Goal: Transaction & Acquisition: Subscribe to service/newsletter

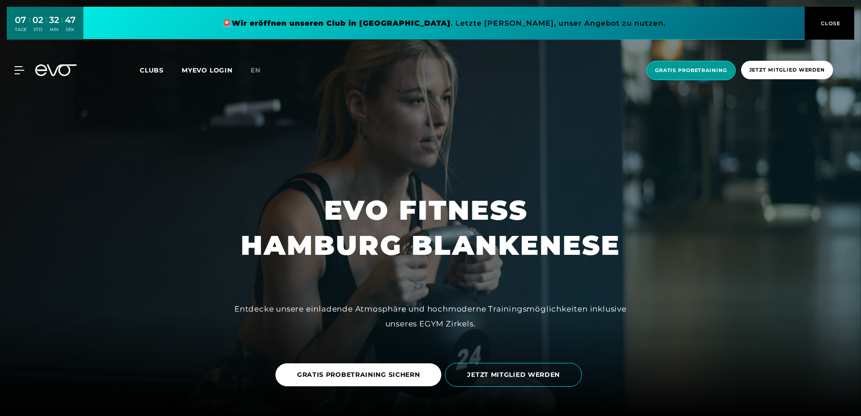
click at [689, 73] on span "Gratis Probetraining" at bounding box center [691, 71] width 72 height 8
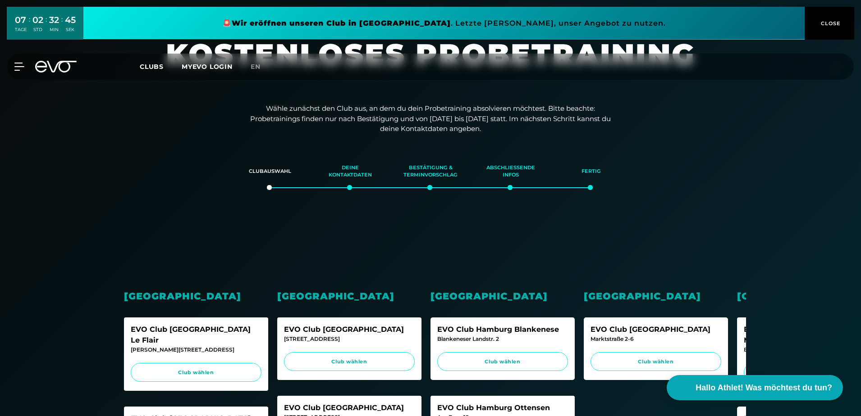
scroll to position [180, 0]
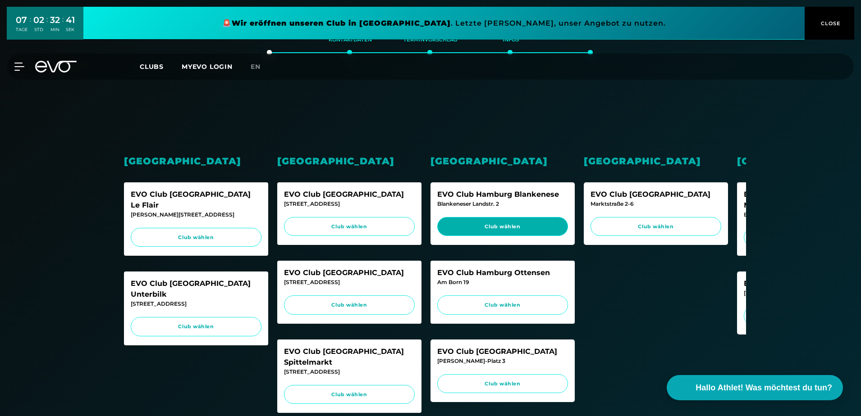
click at [525, 229] on span "Club wählen" at bounding box center [503, 227] width 114 height 8
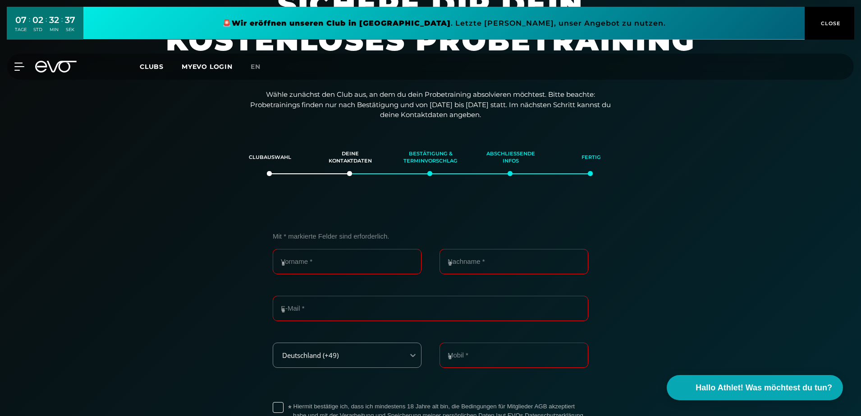
scroll to position [45, 0]
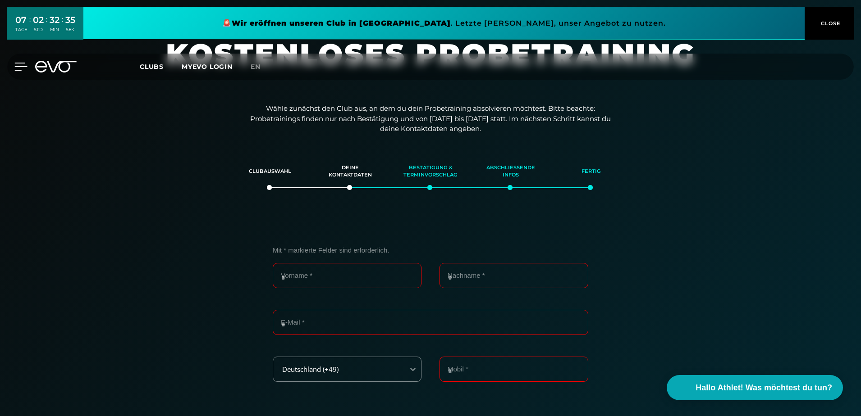
click at [18, 66] on icon at bounding box center [21, 66] width 13 height 7
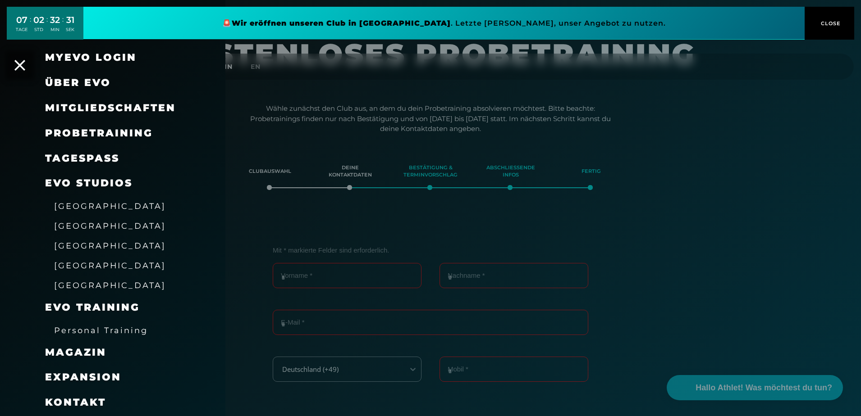
click at [126, 112] on span "Mitgliedschaften" at bounding box center [110, 108] width 131 height 12
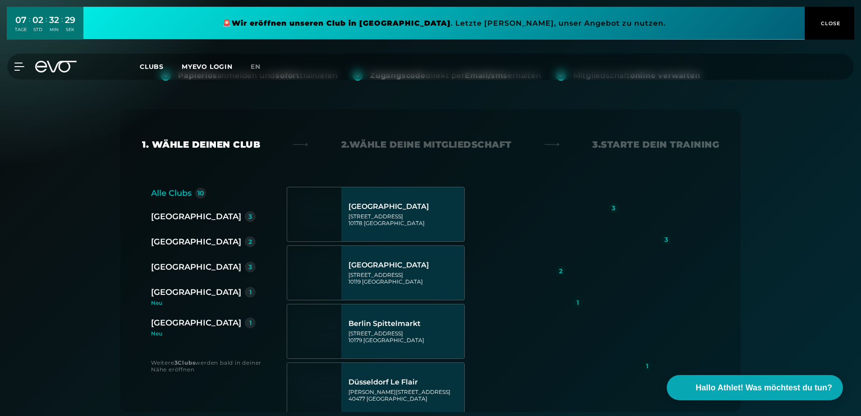
scroll to position [90, 0]
click at [177, 265] on div "[GEOGRAPHIC_DATA]" at bounding box center [196, 266] width 90 height 13
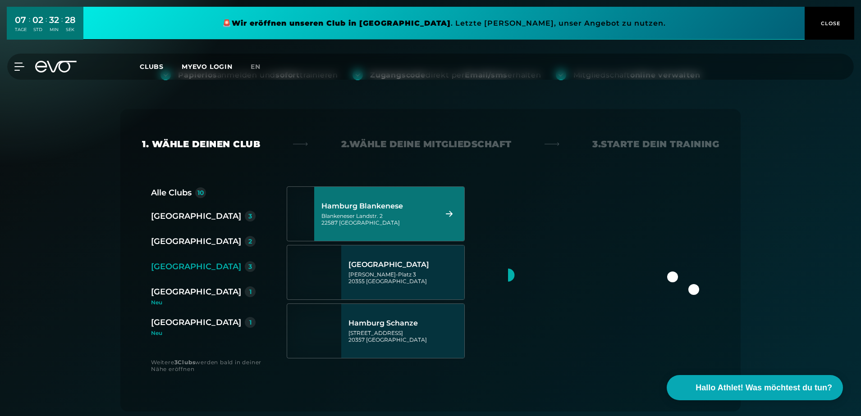
click at [425, 211] on div "Hamburg Blankenese Blankeneser Landstr. 2 22587 [GEOGRAPHIC_DATA]" at bounding box center [377, 214] width 113 height 40
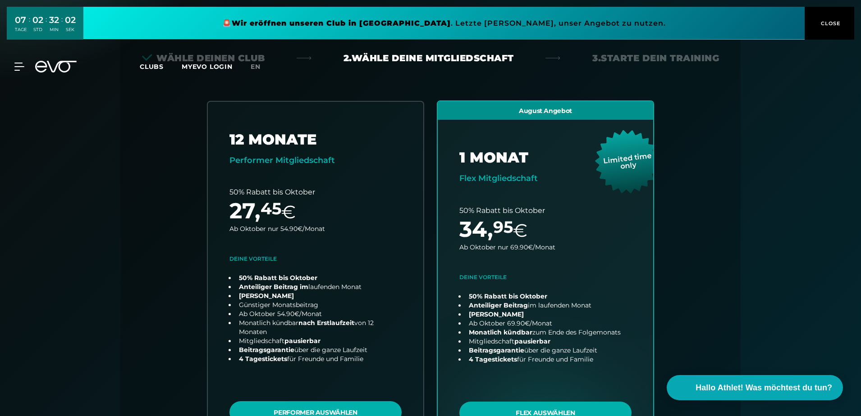
scroll to position [0, 0]
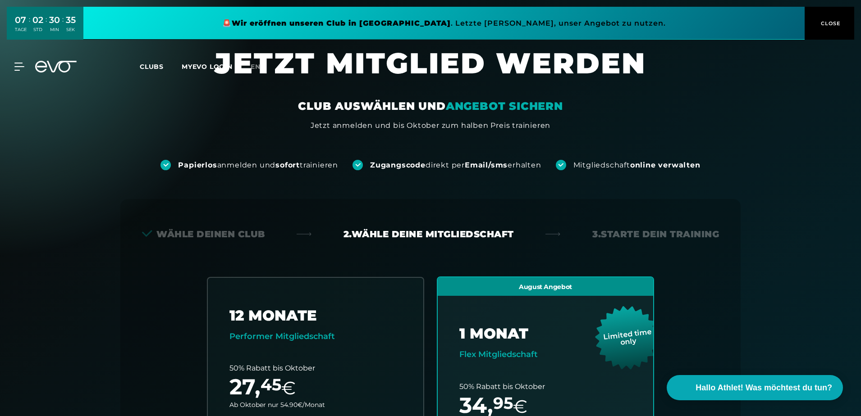
click at [580, 38] on link at bounding box center [443, 23] width 721 height 33
click at [757, 392] on span "Hallo Athlet! Was möchtest du tun?" at bounding box center [764, 388] width 143 height 13
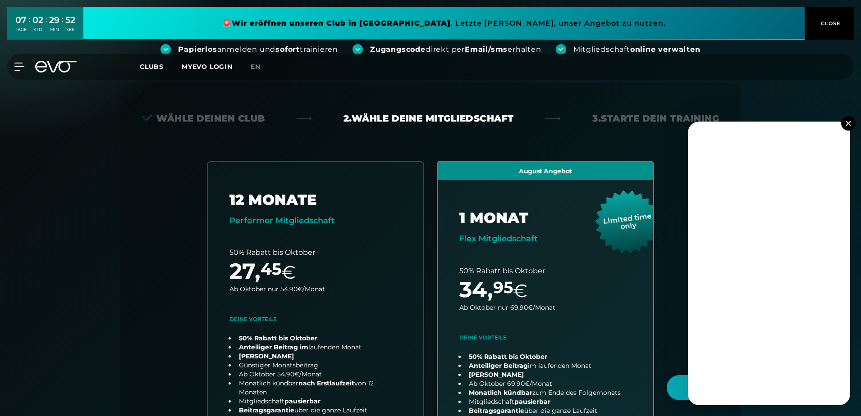
scroll to position [180, 0]
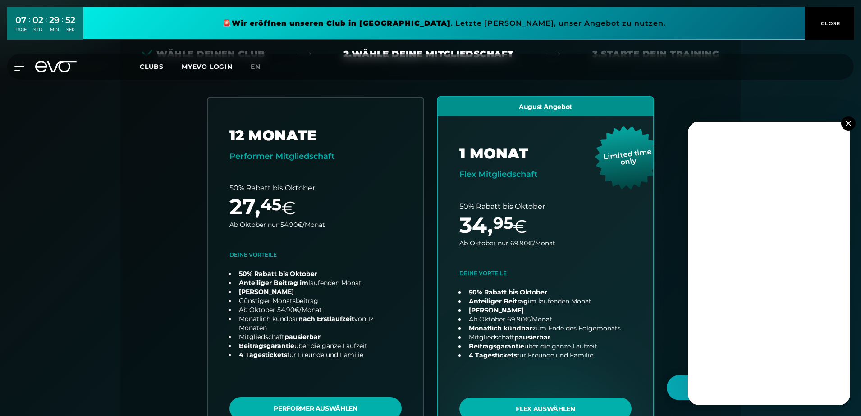
click at [850, 122] on img at bounding box center [847, 123] width 5 height 5
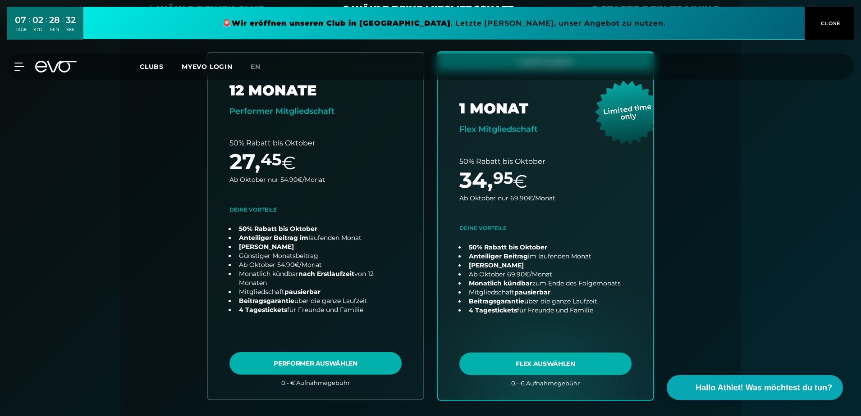
scroll to position [270, 0]
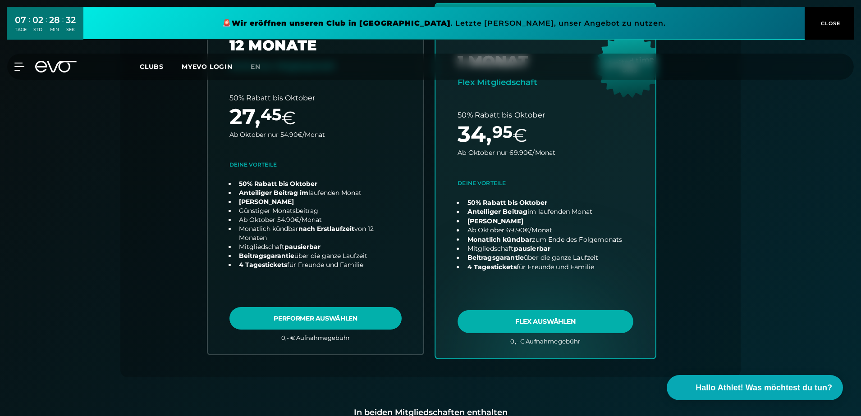
click at [570, 322] on link "choose plan" at bounding box center [545, 181] width 220 height 355
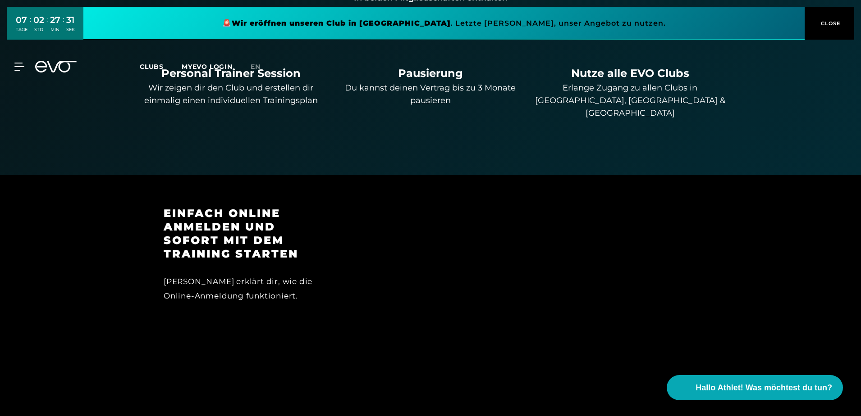
scroll to position [0, 0]
